Goal: Go to known website: Access a specific website the user already knows

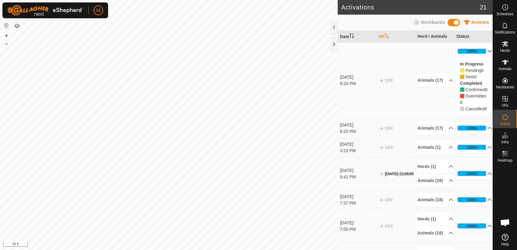
scroll to position [488, 0]
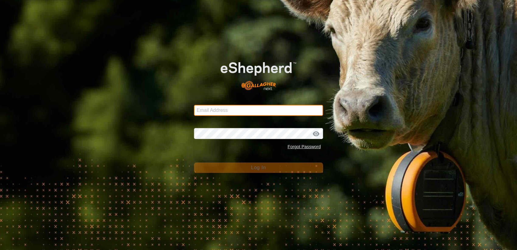
type input "severson42@live.com"
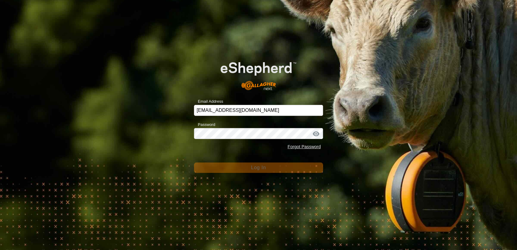
click at [330, 169] on div "Email Address severson42@live.com Password Forgot Password Log In" at bounding box center [258, 125] width 517 height 250
click at [316, 135] on div at bounding box center [316, 134] width 9 height 6
click at [317, 135] on div at bounding box center [316, 134] width 9 height 6
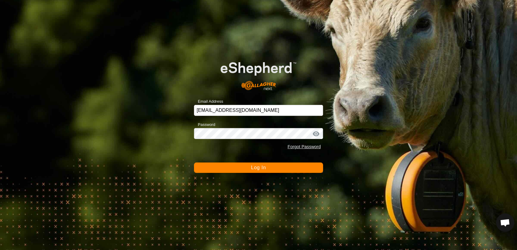
scroll to position [488, 0]
click at [243, 167] on button "Log In" at bounding box center [258, 167] width 129 height 10
